Goal: Task Accomplishment & Management: Use online tool/utility

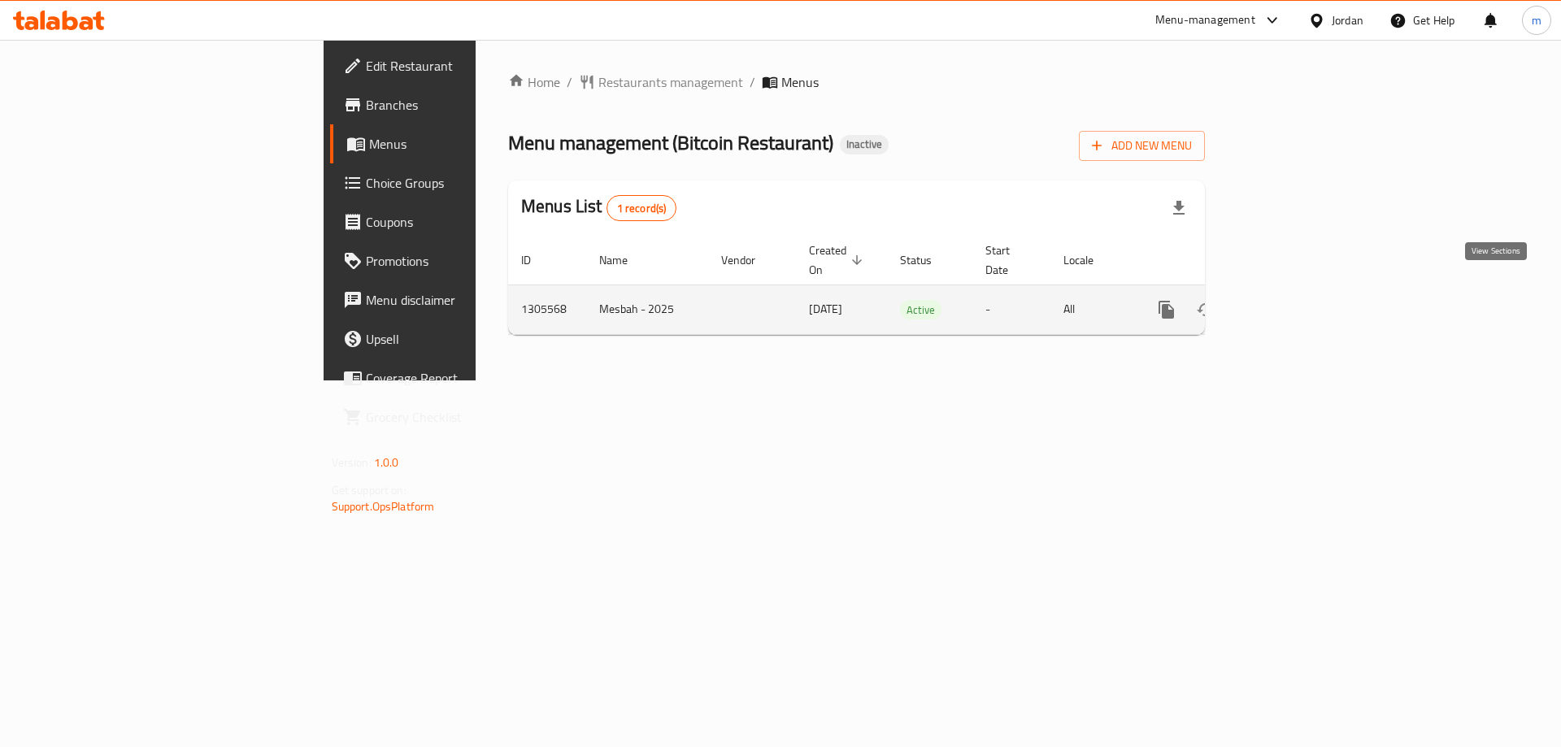
click at [1293, 300] on icon "enhanced table" at bounding box center [1284, 310] width 20 height 20
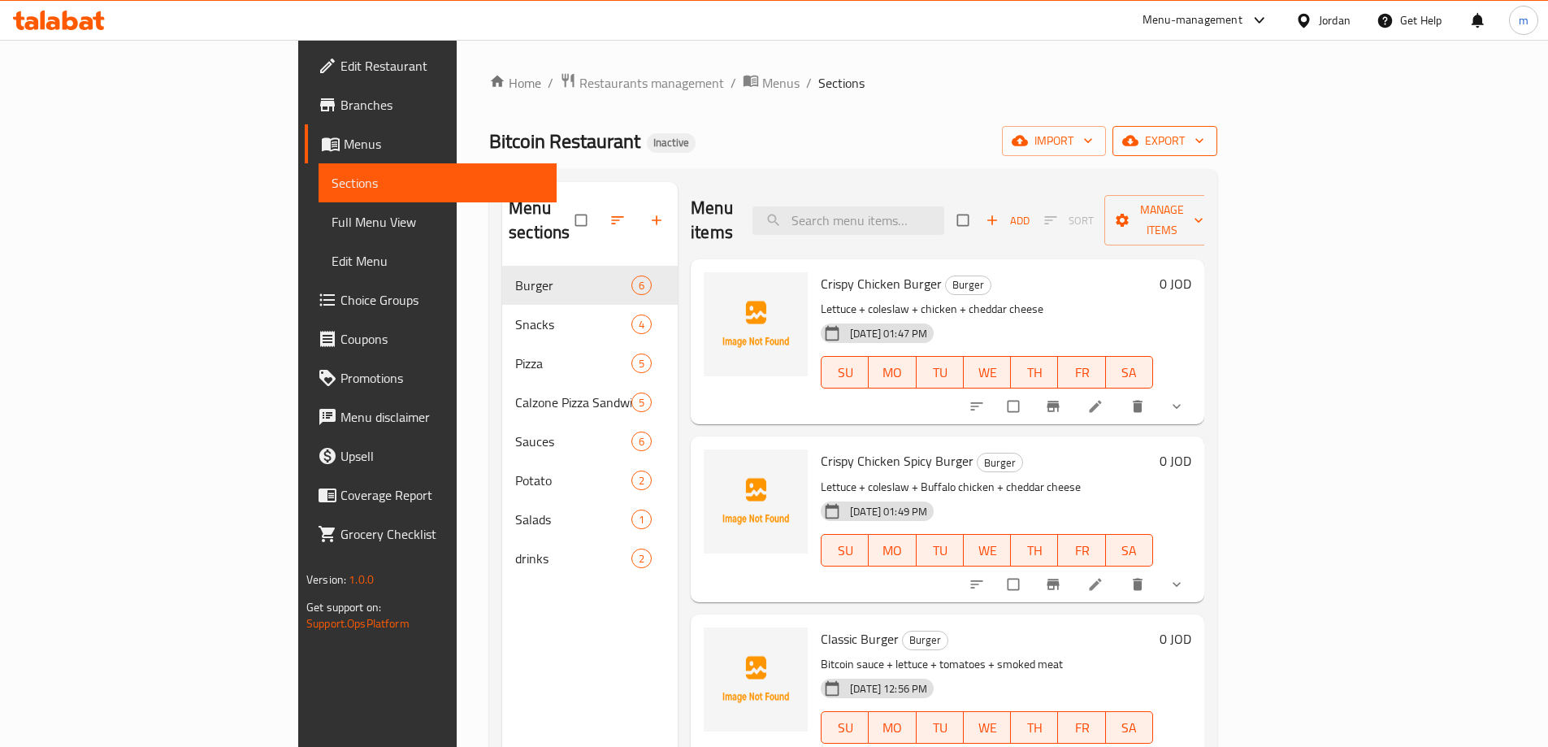
click at [1205, 150] on span "export" at bounding box center [1165, 141] width 79 height 20
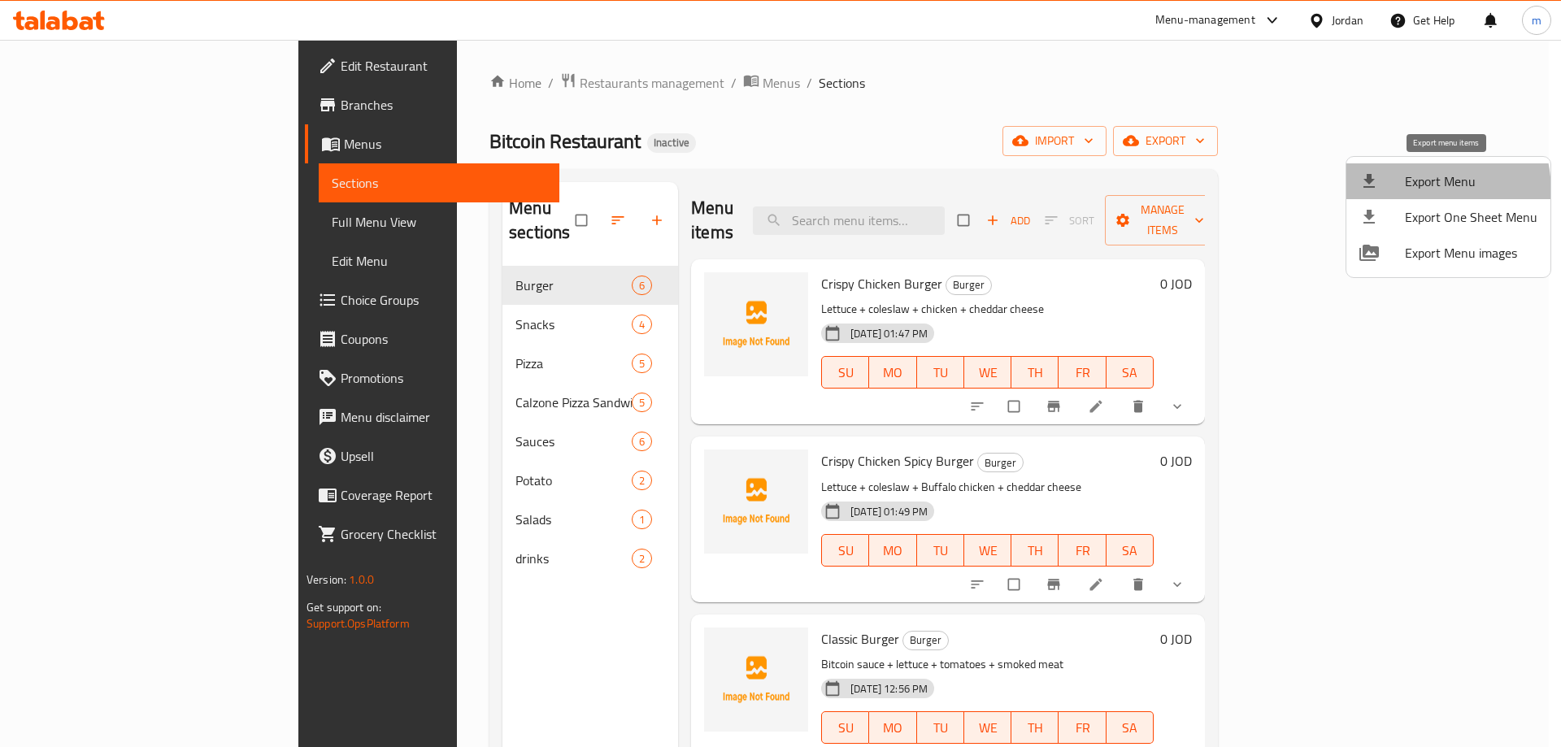
click at [1397, 193] on li "Export Menu" at bounding box center [1448, 181] width 204 height 36
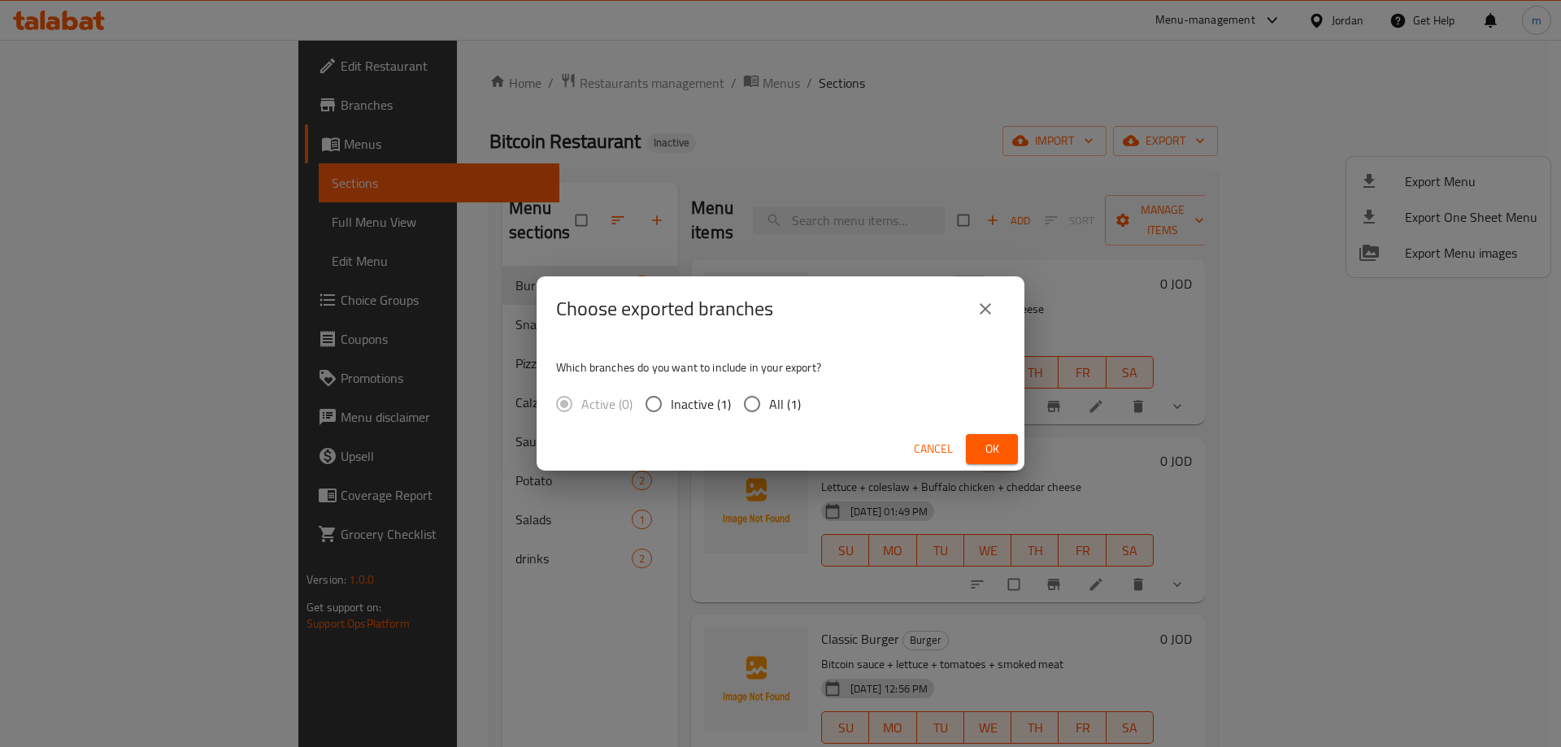
click at [781, 403] on span "All (1)" at bounding box center [785, 404] width 32 height 20
click at [769, 403] on input "All (1)" at bounding box center [752, 404] width 34 height 34
radio input "true"
click at [974, 441] on button "Ok" at bounding box center [992, 449] width 52 height 30
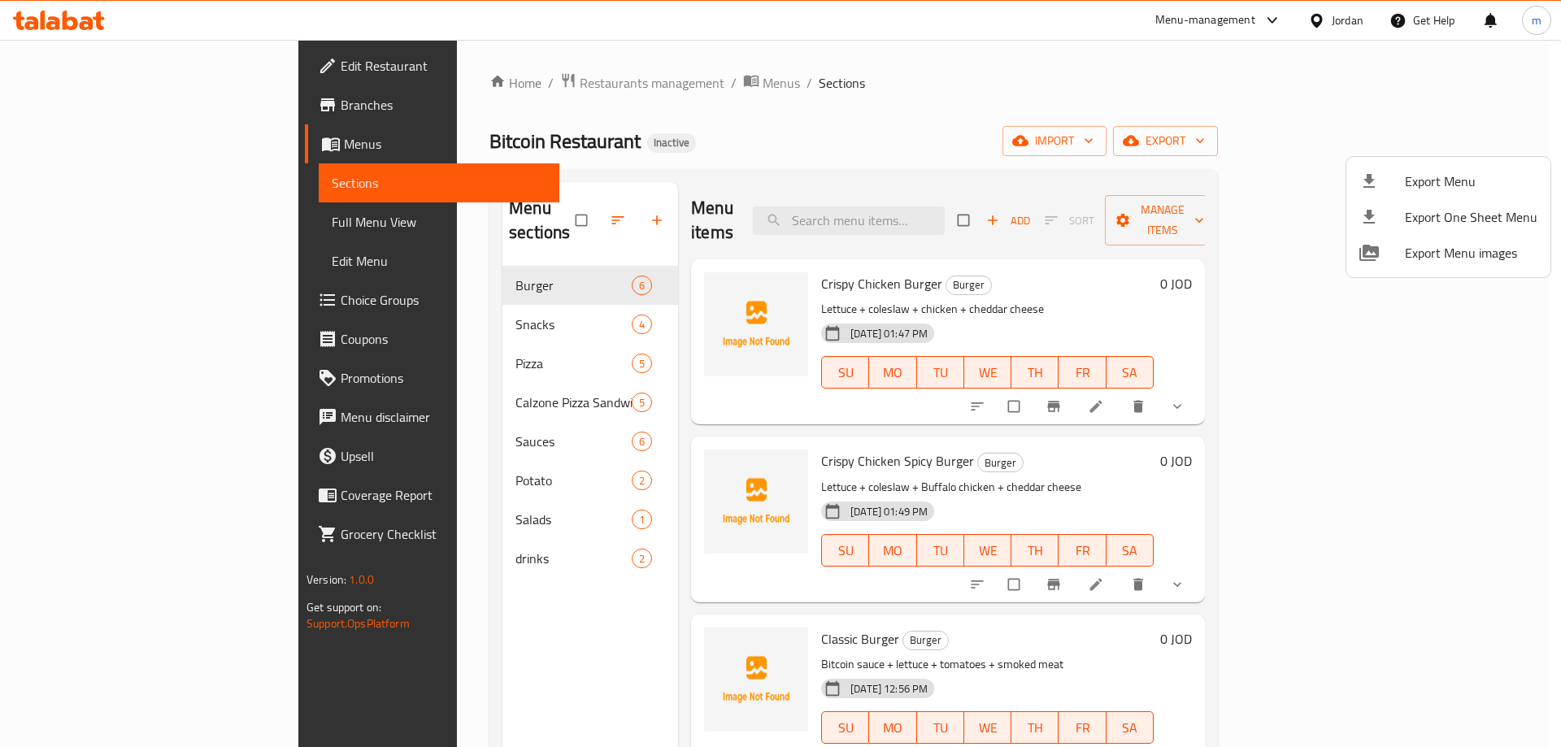
click at [1062, 65] on div at bounding box center [780, 373] width 1561 height 747
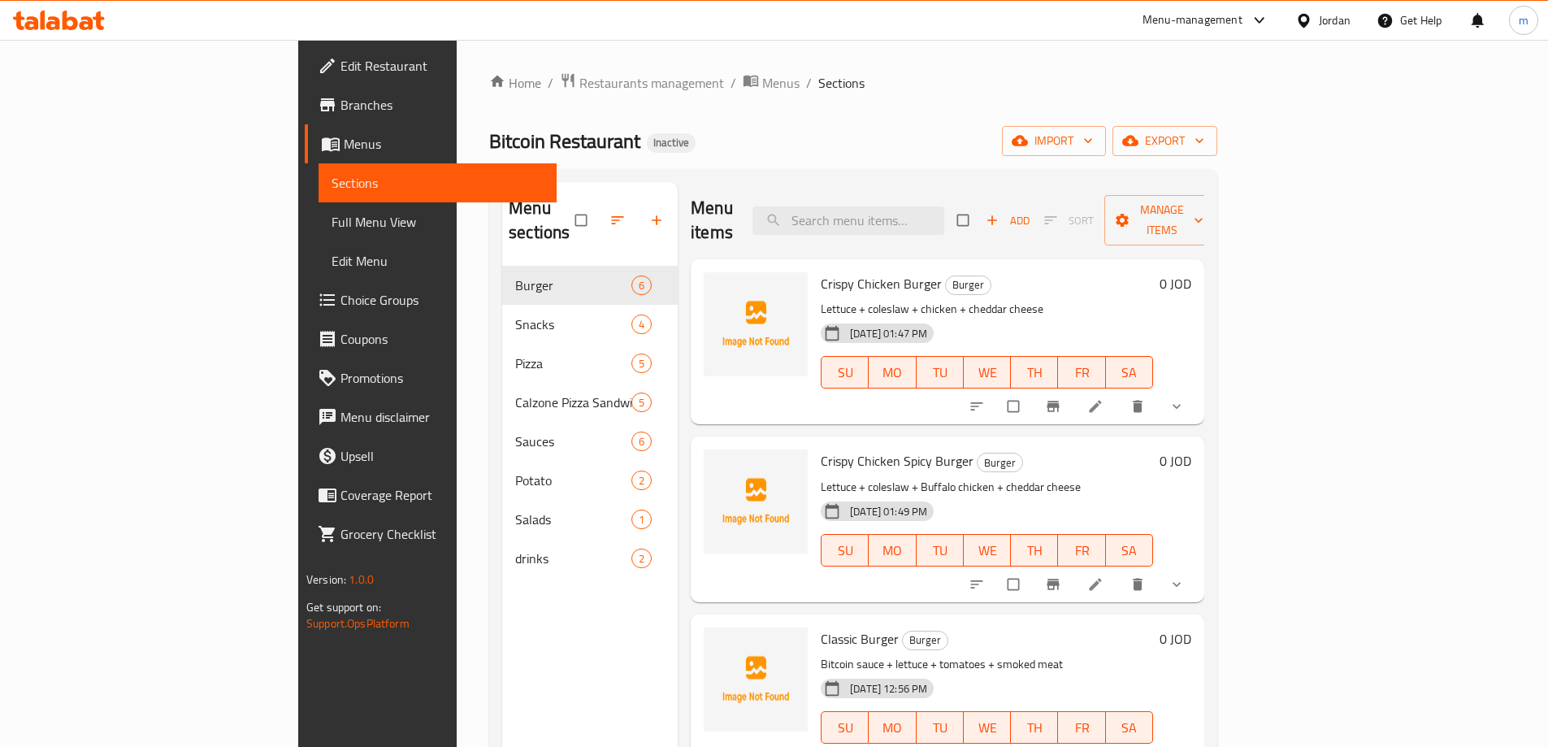
click at [332, 229] on span "Full Menu View" at bounding box center [438, 222] width 212 height 20
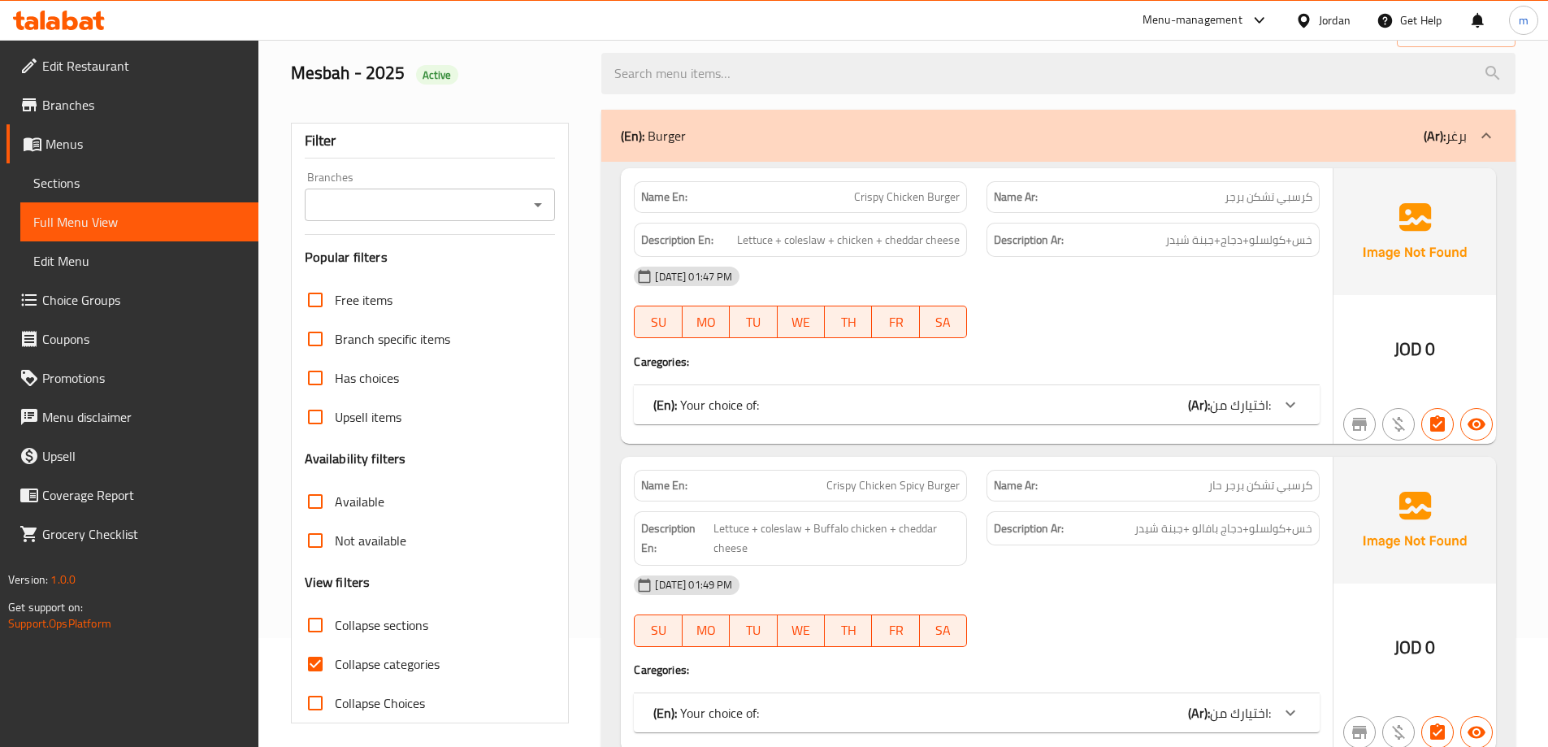
scroll to position [244, 0]
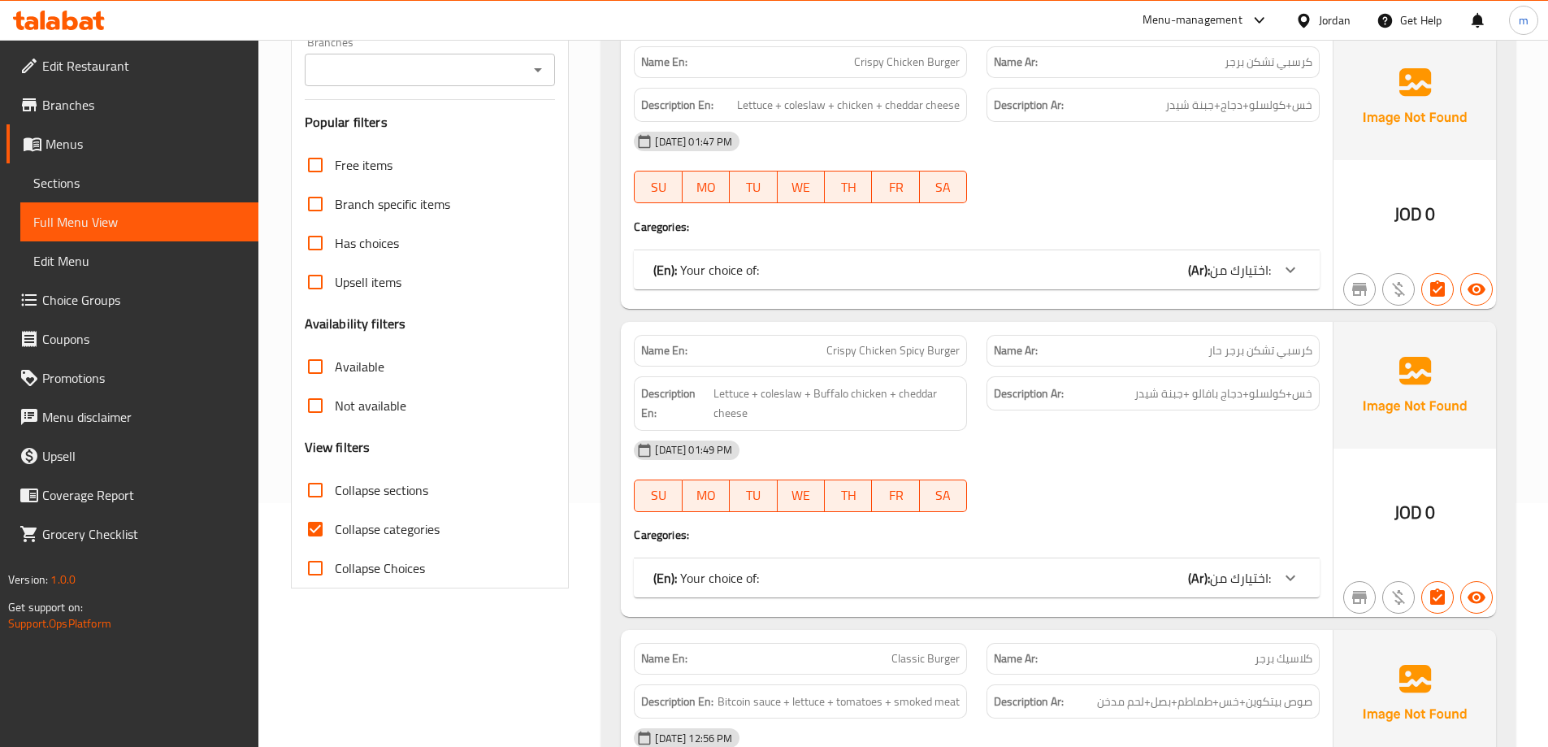
click at [367, 528] on span "Collapse categories" at bounding box center [387, 529] width 105 height 20
click at [335, 528] on input "Collapse categories" at bounding box center [315, 529] width 39 height 39
checkbox input "false"
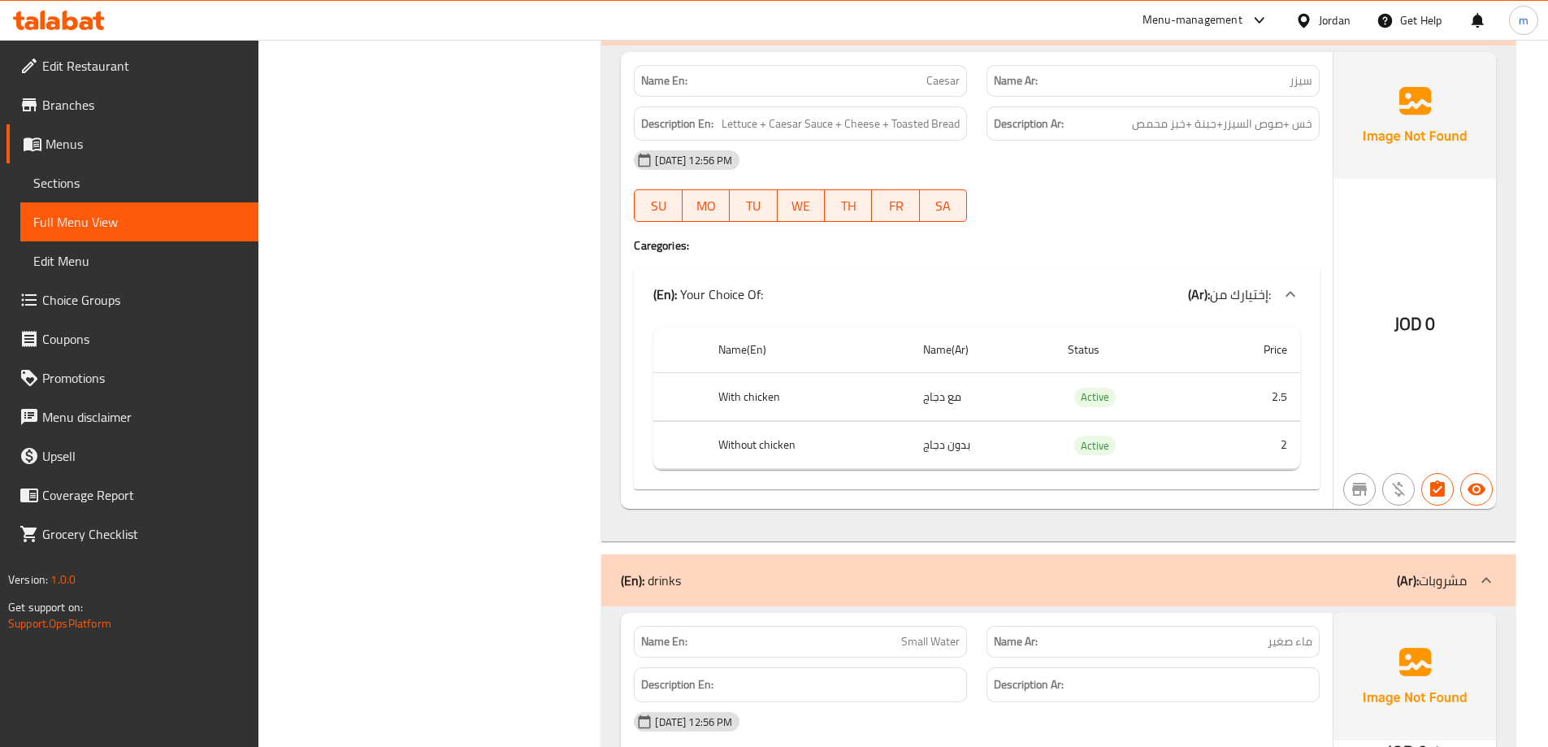
scroll to position [9479, 0]
